Goal: Find specific page/section: Locate a particular part of the current website

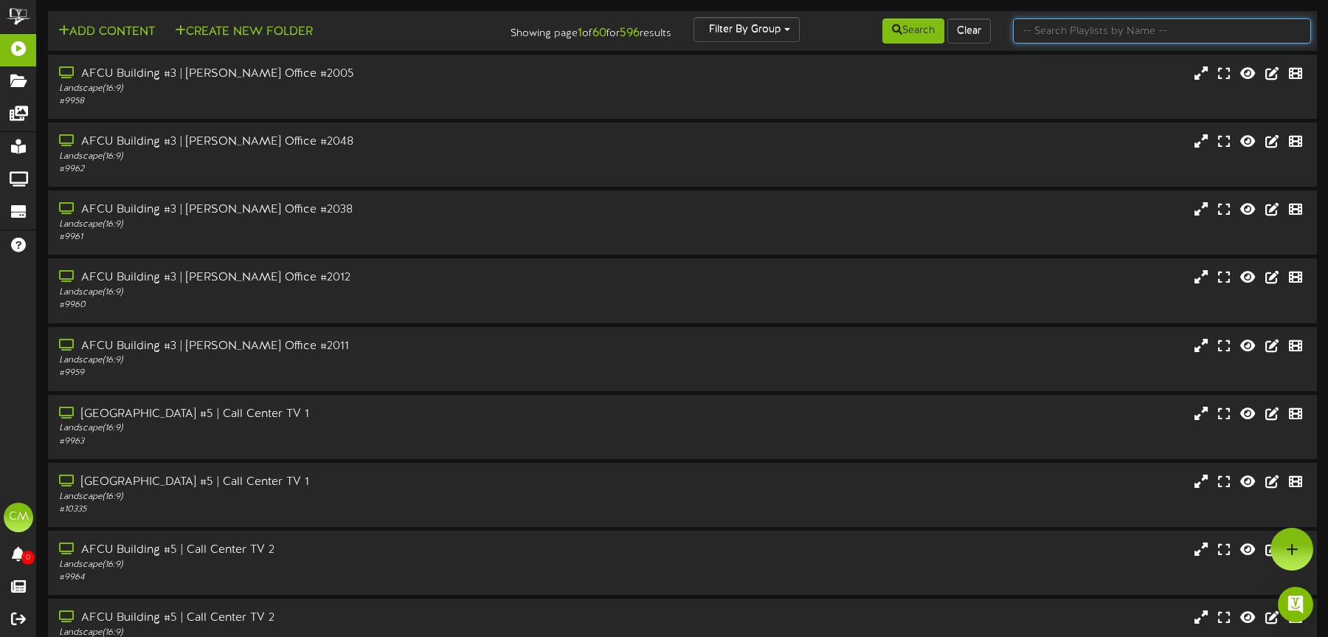
click at [1078, 38] on input "text" at bounding box center [1162, 30] width 298 height 25
type input "mesa baseline"
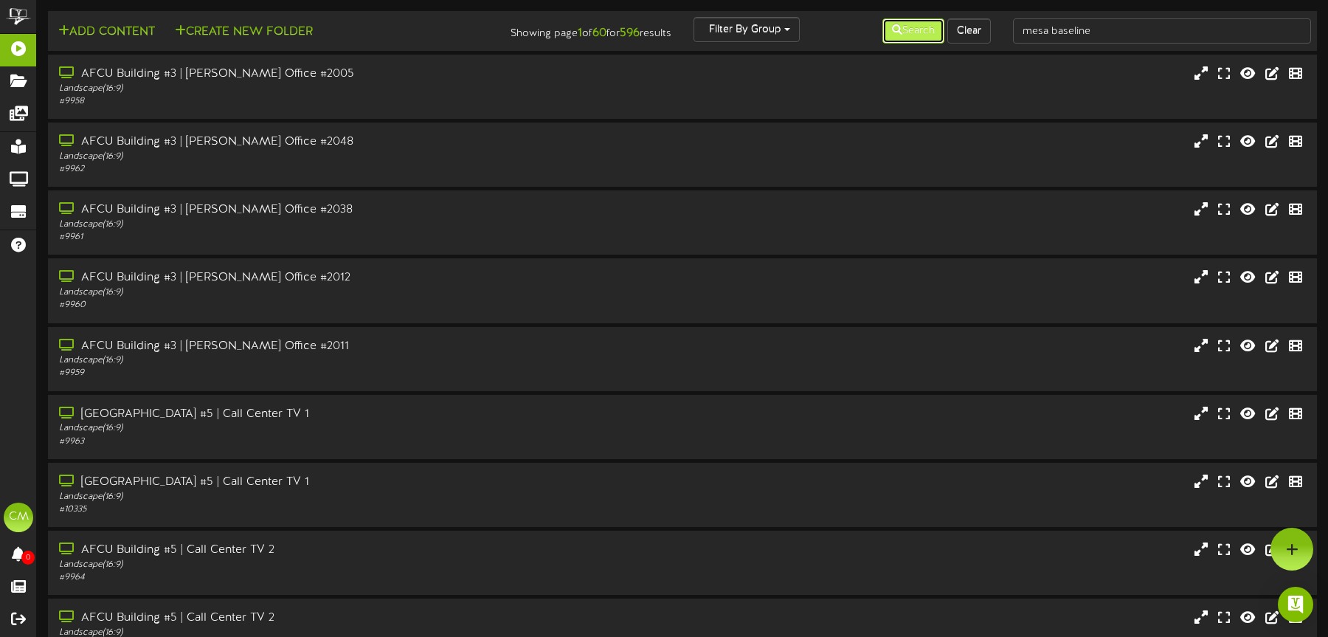
click at [898, 29] on button "Search" at bounding box center [913, 30] width 62 height 25
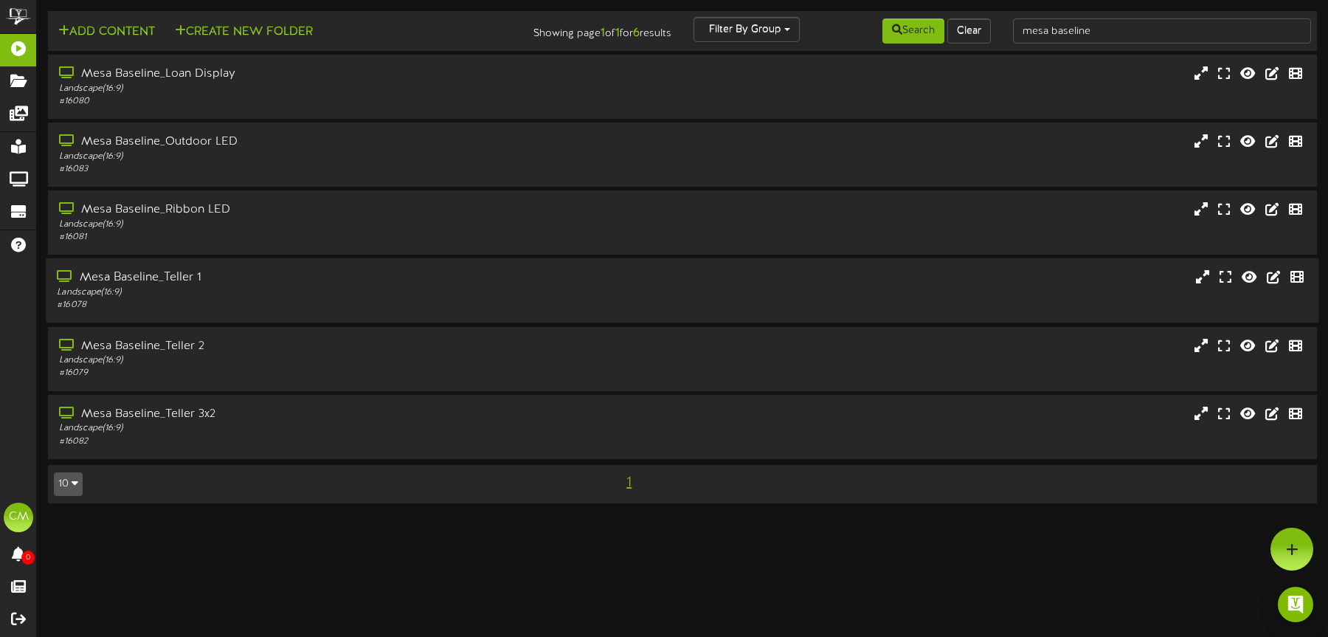
click at [352, 299] on div "# 16078" at bounding box center [311, 305] width 508 height 13
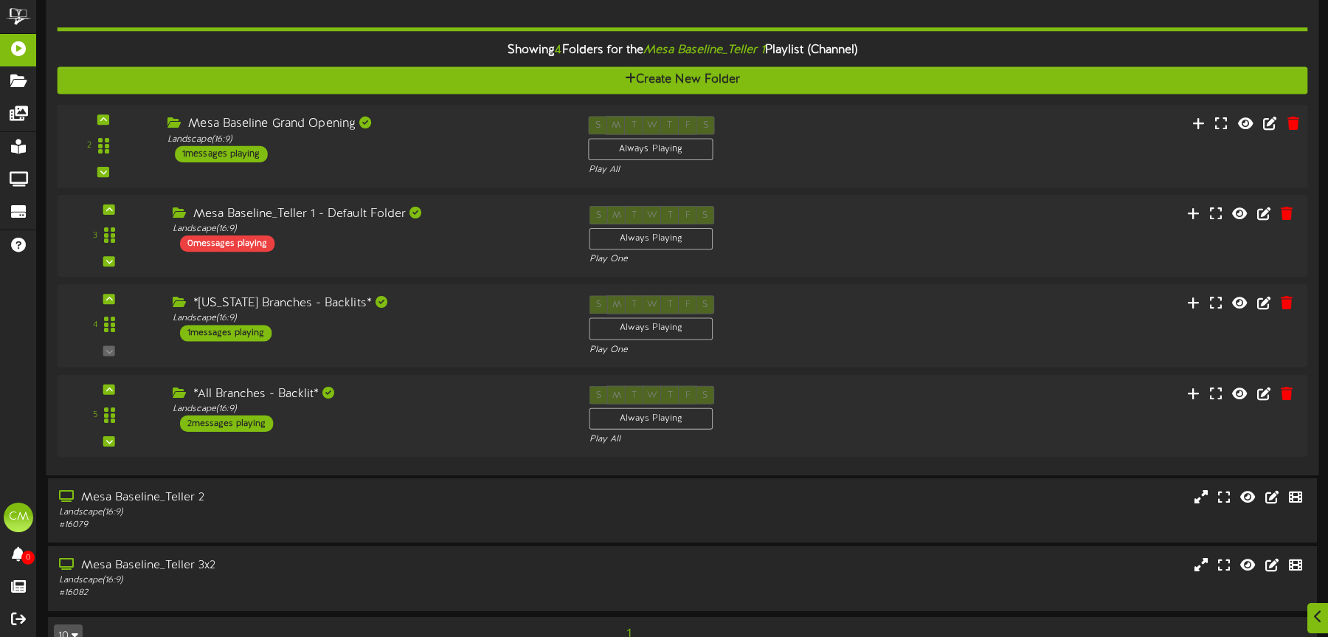
scroll to position [339, 0]
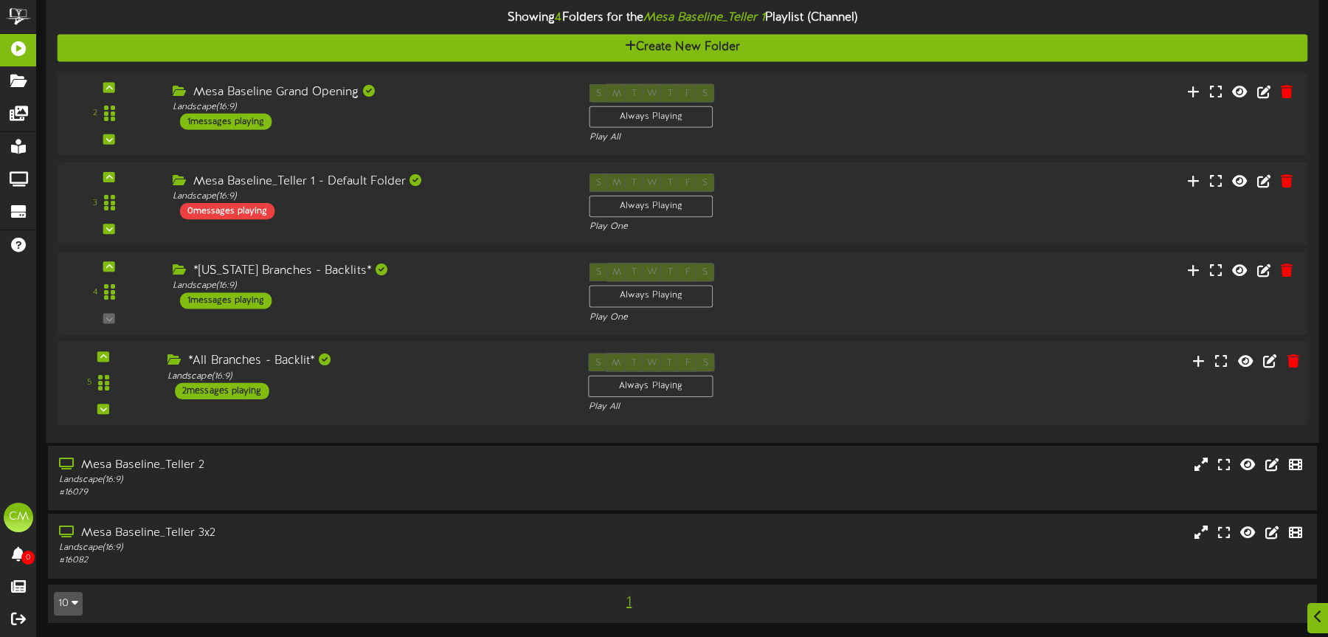
click at [412, 358] on div "*All Branches - Backlit*" at bounding box center [366, 361] width 398 height 17
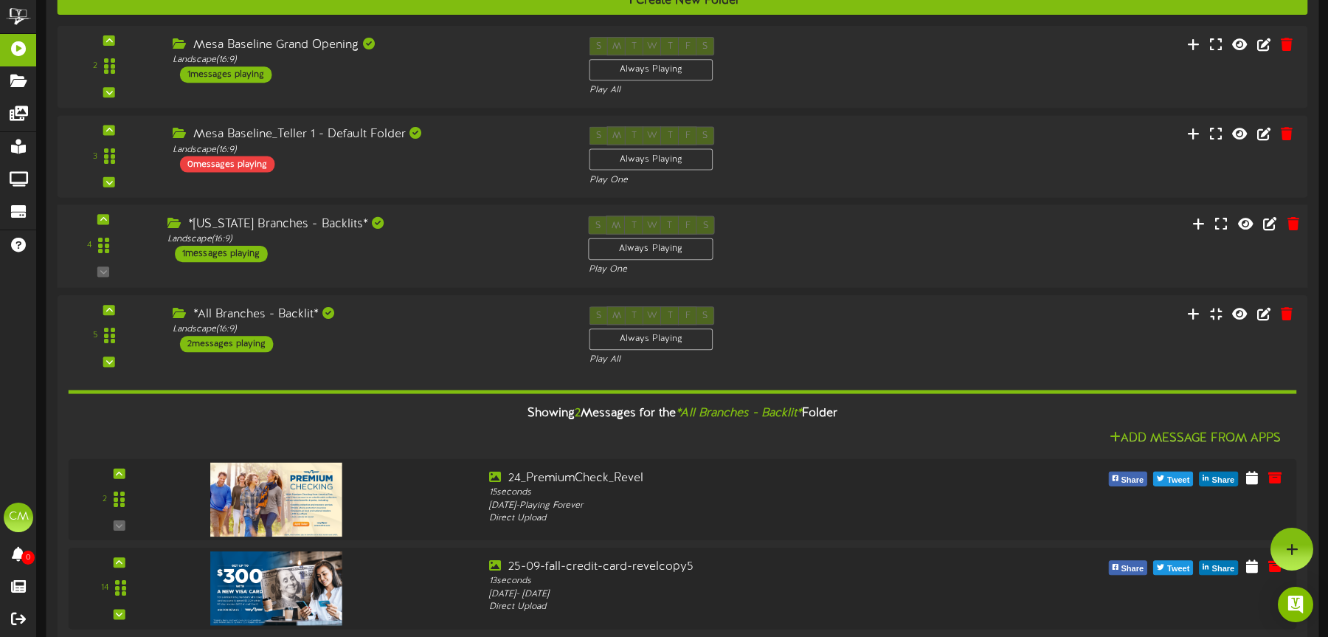
click at [437, 266] on div "4 ( 16:9" at bounding box center [682, 246] width 1263 height 60
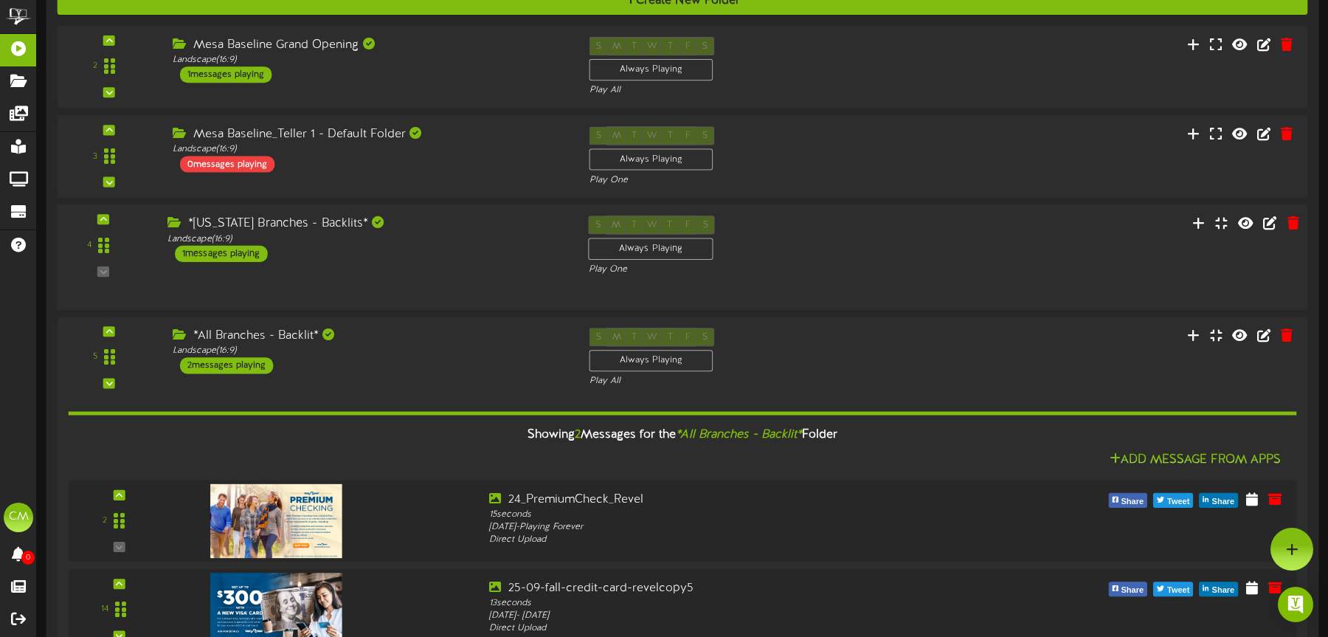
scroll to position [385, 0]
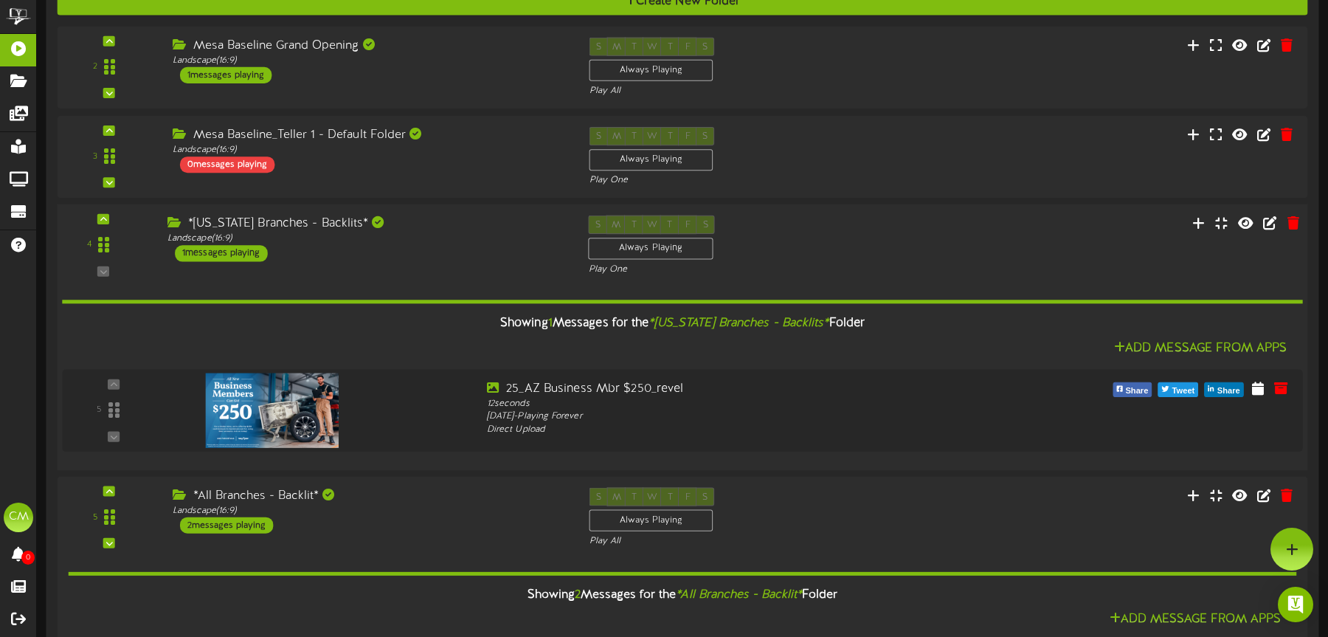
click at [457, 257] on div "*Arizona Branches - Backlits* Landscape ( 16:9 ) 1 messages playing" at bounding box center [366, 239] width 421 height 46
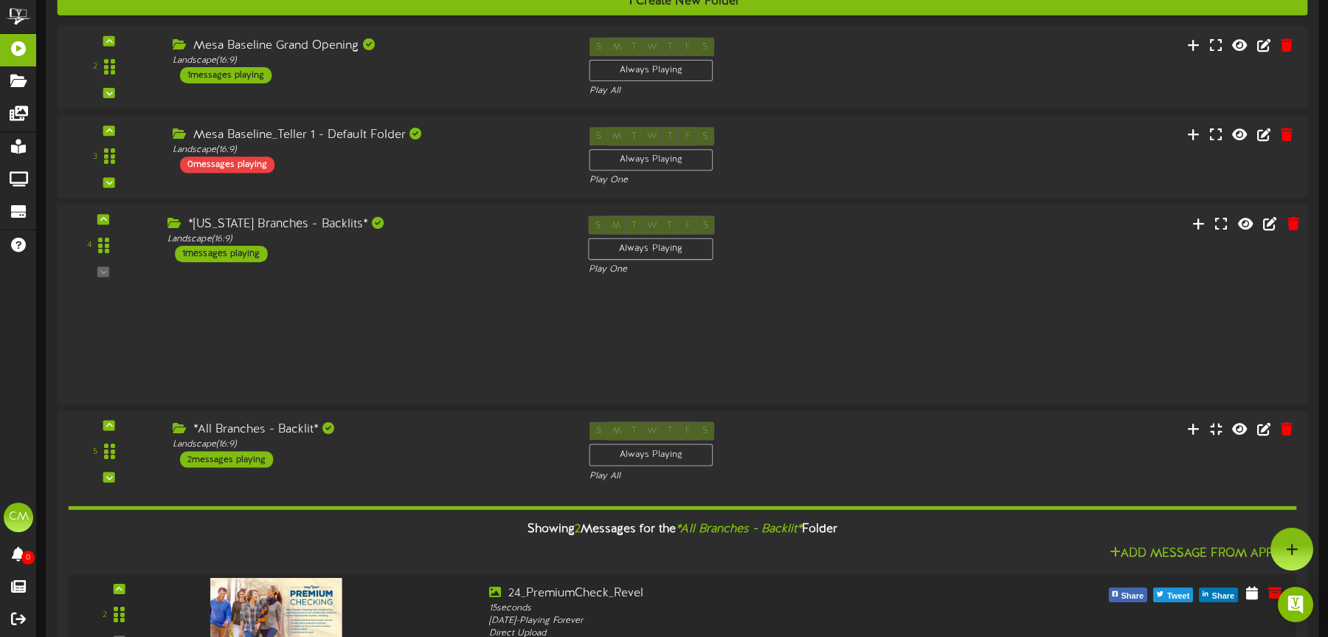
scroll to position [386, 0]
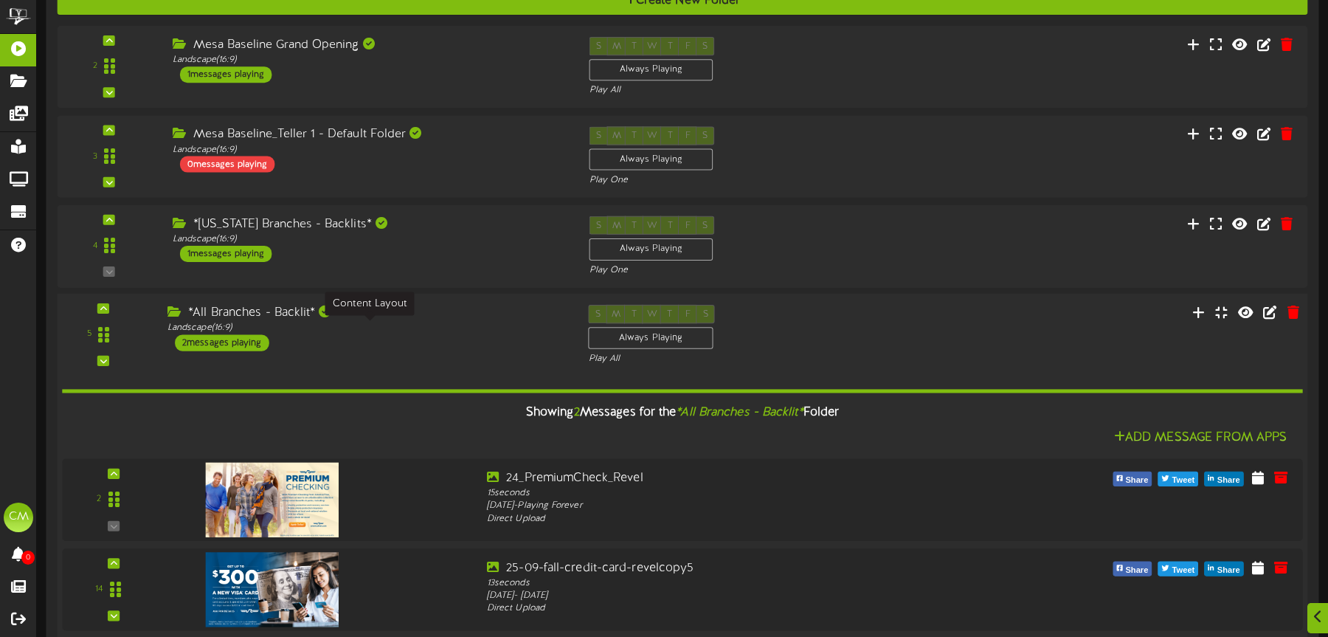
click at [390, 325] on div "Landscape ( 16:9 )" at bounding box center [366, 328] width 398 height 13
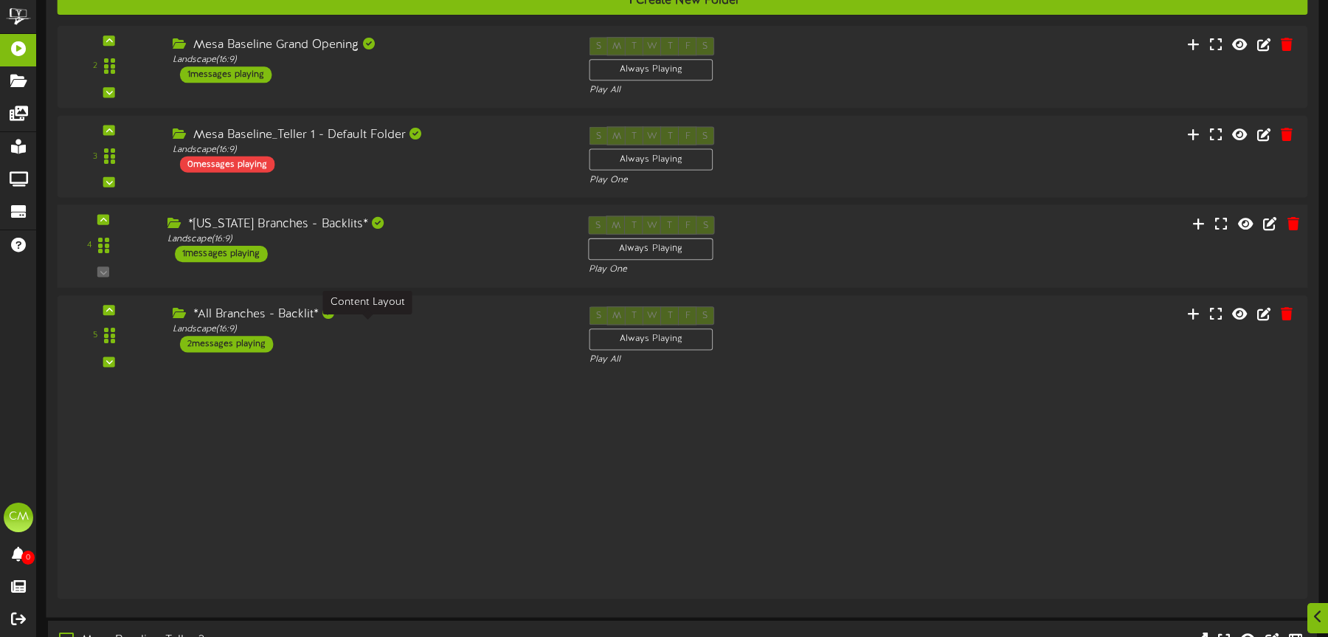
scroll to position [339, 0]
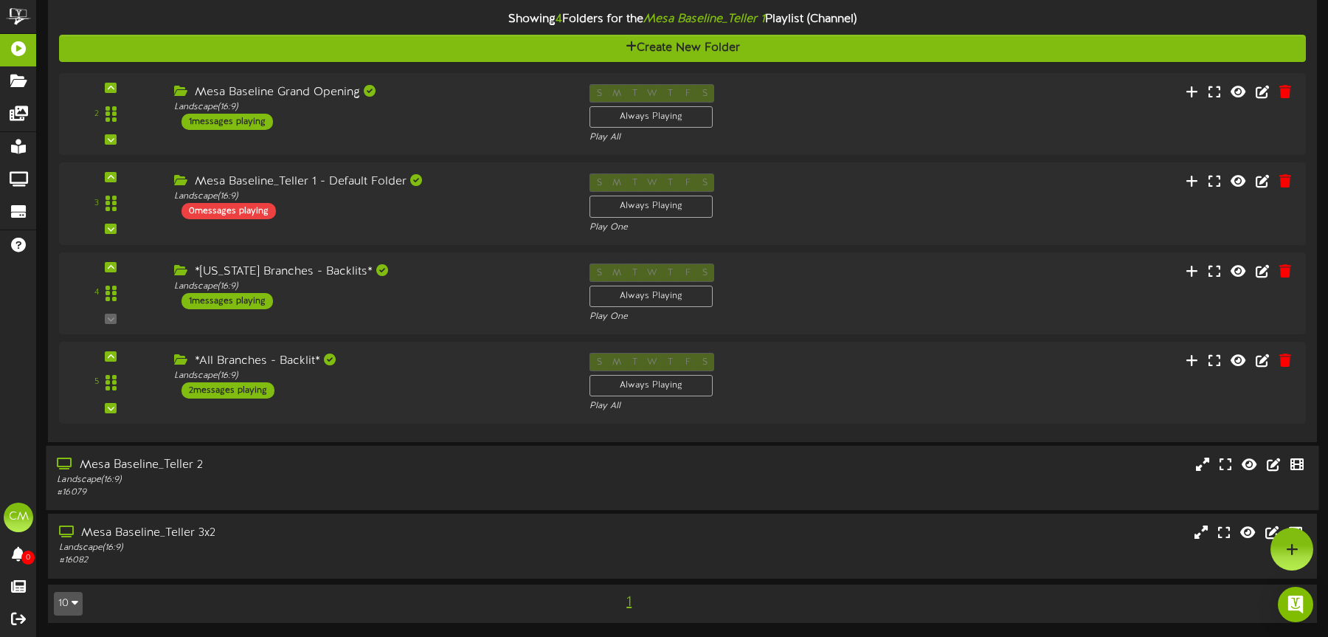
click at [370, 480] on div "Landscape ( 16:9 )" at bounding box center [311, 480] width 508 height 13
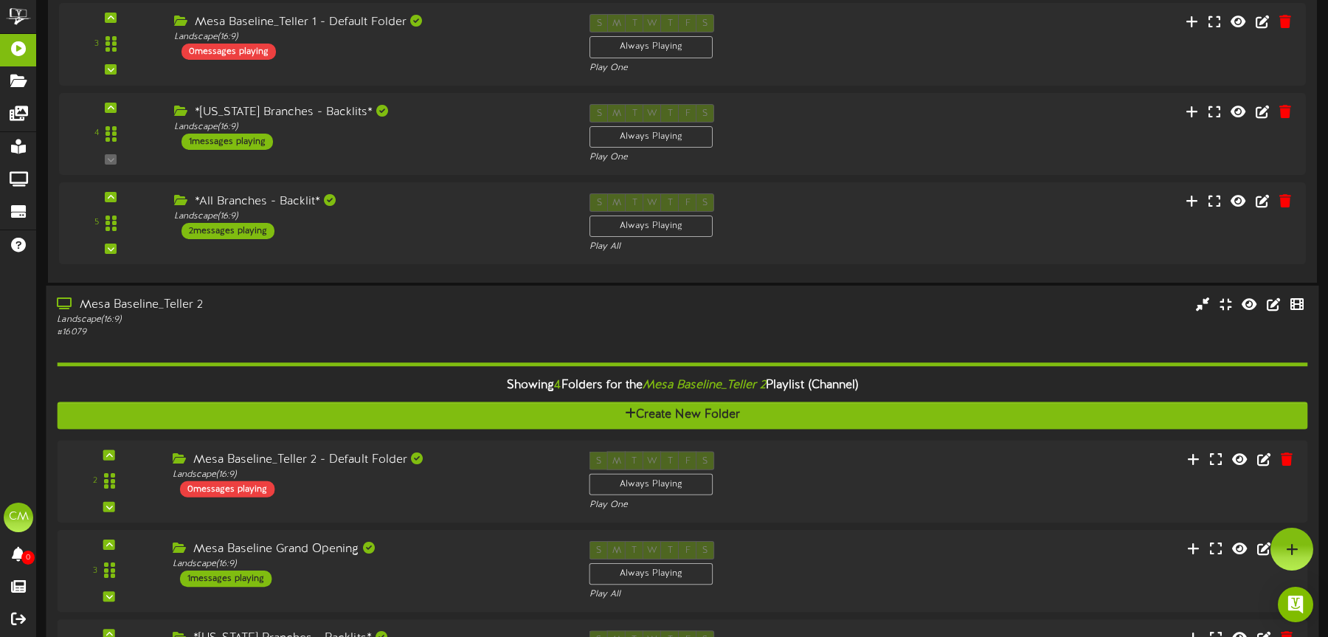
scroll to position [461, 0]
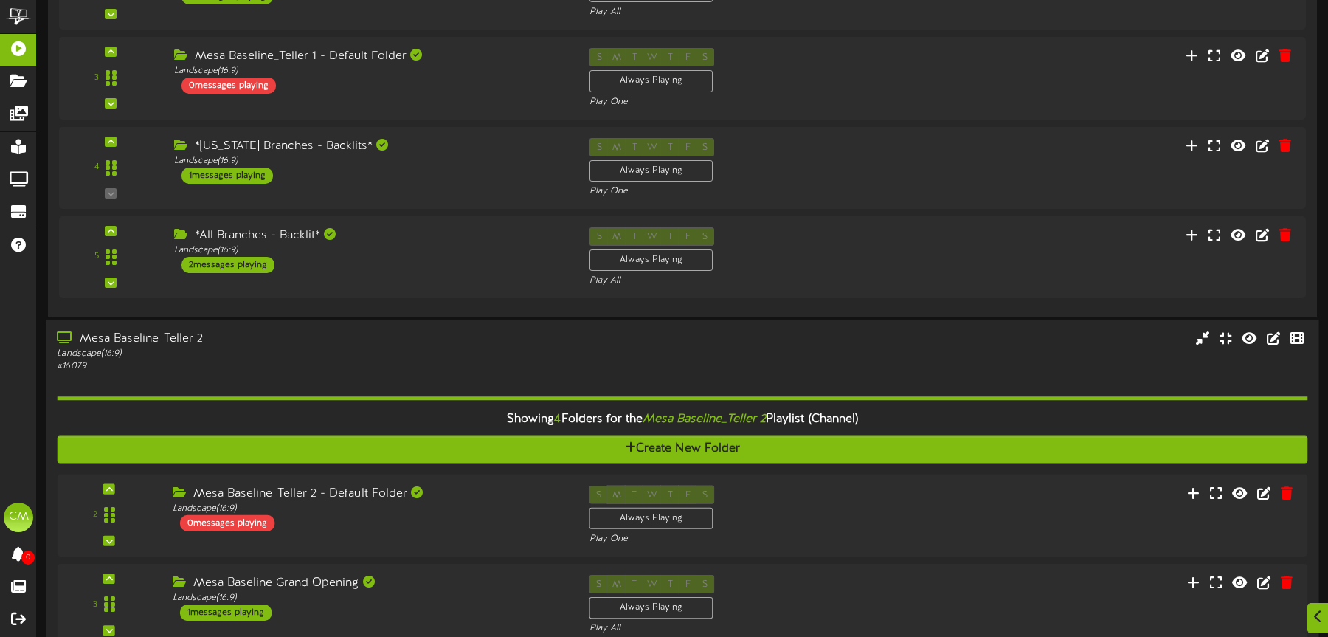
click at [441, 330] on div "Mesa Baseline_Teller 2 Landscape ( 16:9 ) # 16079" at bounding box center [682, 581] width 1272 height 524
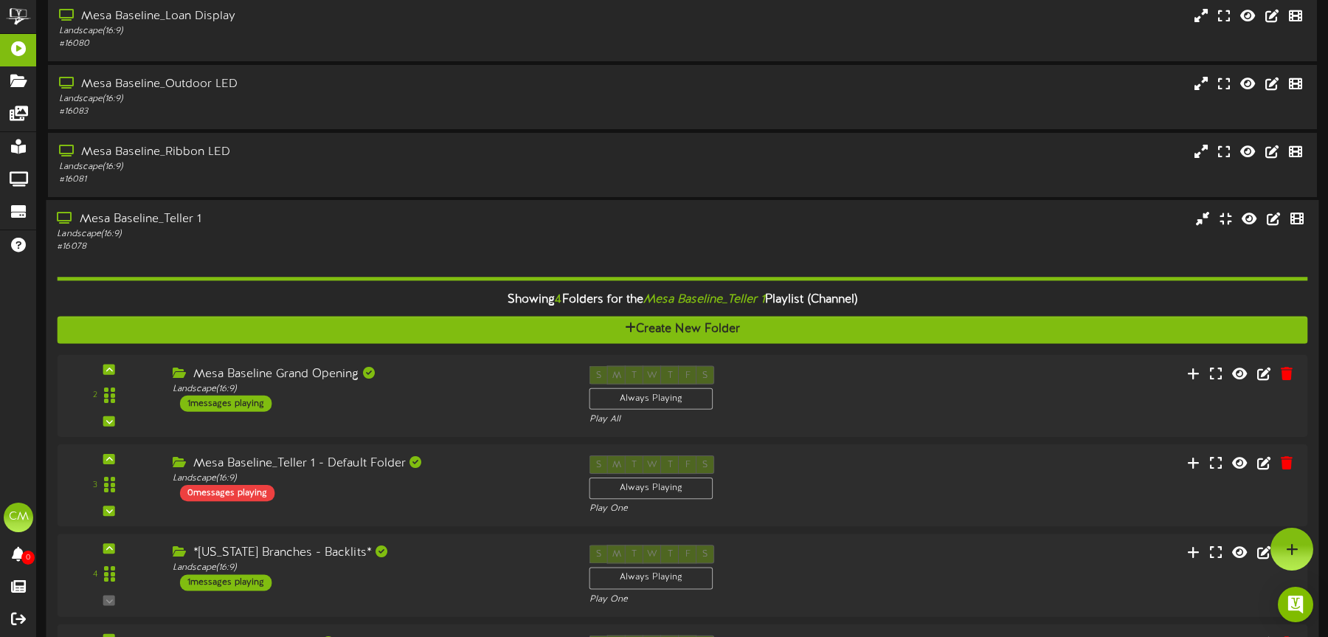
scroll to position [0, 0]
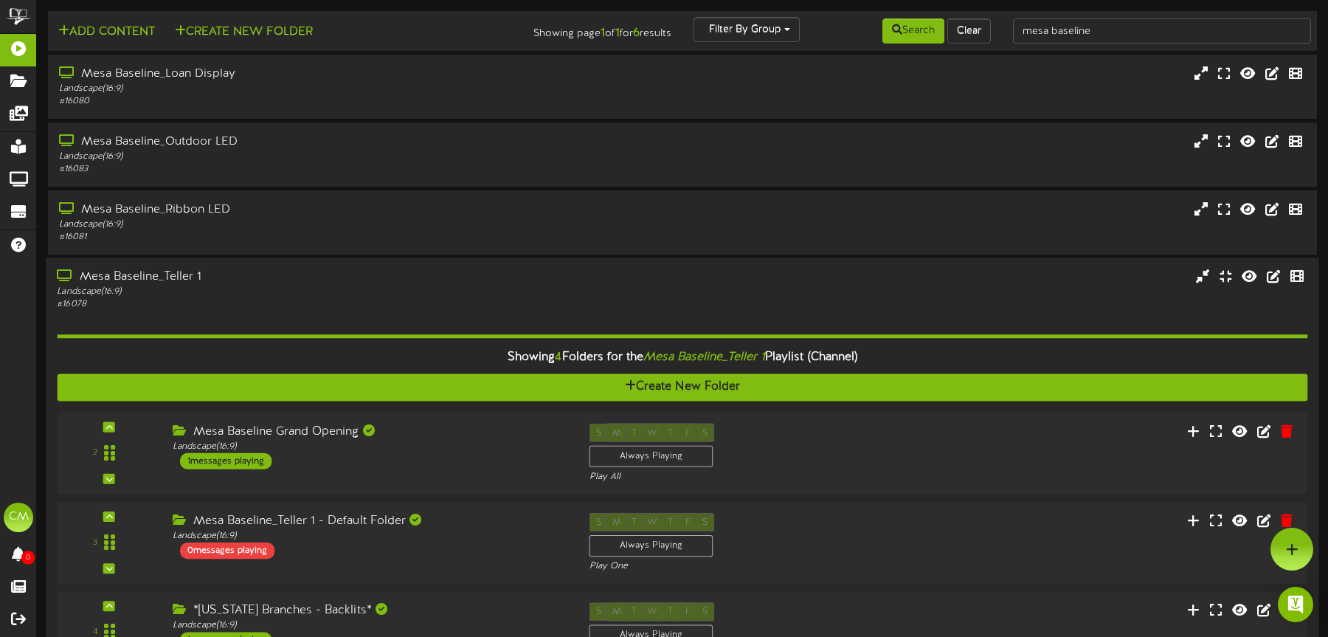
click at [479, 312] on div "Showing 4 Folders for the Mesa Baseline_Teller 1 Playlist (Channel) Create New …" at bounding box center [682, 541] width 1250 height 460
